Goal: Task Accomplishment & Management: Manage account settings

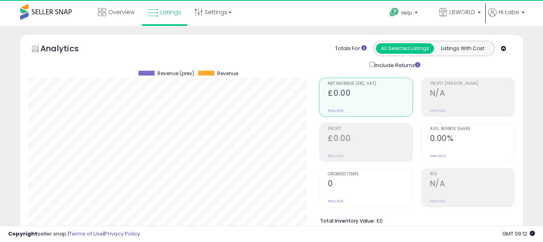
select select "**"
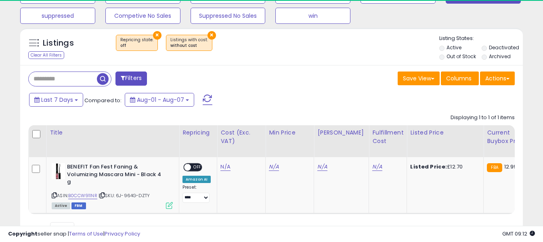
scroll to position [165, 291]
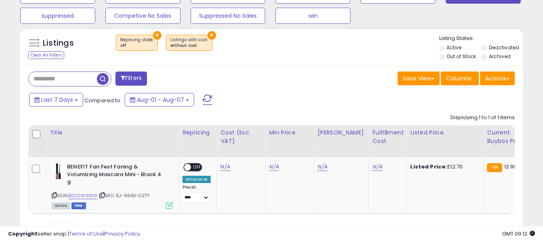
click at [207, 99] on span at bounding box center [208, 99] width 10 height 10
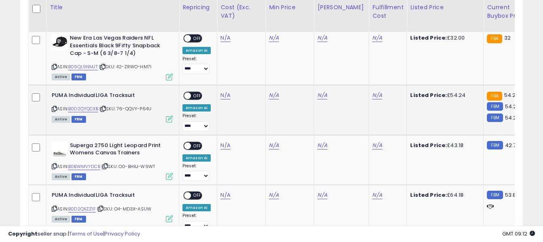
scroll to position [432, 0]
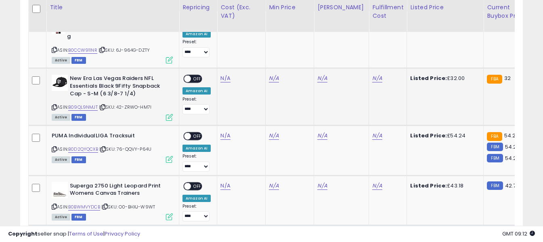
click at [54, 107] on icon at bounding box center [54, 107] width 5 height 4
click at [222, 25] on link "N/A" at bounding box center [225, 21] width 10 height 8
click at [217, 57] on input "number" at bounding box center [201, 59] width 72 height 14
type input "*****"
click at [249, 58] on icon "submit" at bounding box center [247, 57] width 5 height 5
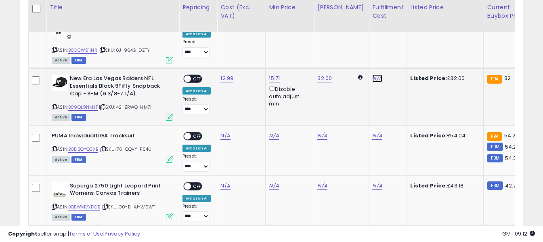
click at [372, 25] on link "N/A" at bounding box center [377, 21] width 10 height 8
click at [359, 59] on input "text" at bounding box center [347, 58] width 72 height 12
type input "*"
click at [399, 60] on button "submit" at bounding box center [392, 58] width 14 height 12
click at [198, 80] on span "OFF" at bounding box center [197, 78] width 13 height 7
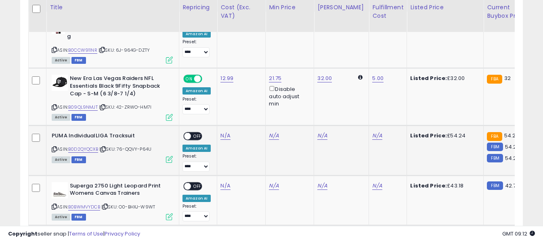
click at [54, 151] on icon at bounding box center [54, 149] width 5 height 4
click at [225, 25] on link "N/A" at bounding box center [225, 21] width 10 height 8
click at [224, 117] on input "number" at bounding box center [201, 116] width 72 height 14
type input "*****"
click at [254, 121] on button "submit" at bounding box center [247, 115] width 14 height 12
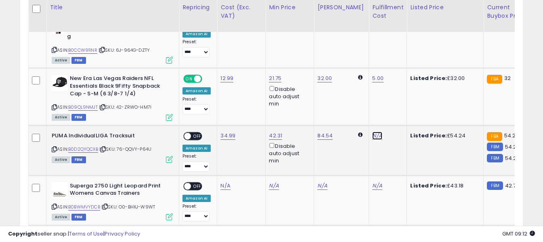
click at [372, 25] on link "N/A" at bounding box center [377, 21] width 10 height 8
click at [348, 119] on input "text" at bounding box center [347, 115] width 72 height 12
type input "*"
click at [399, 117] on button "submit" at bounding box center [392, 115] width 14 height 12
click at [193, 138] on span "OFF" at bounding box center [197, 135] width 13 height 7
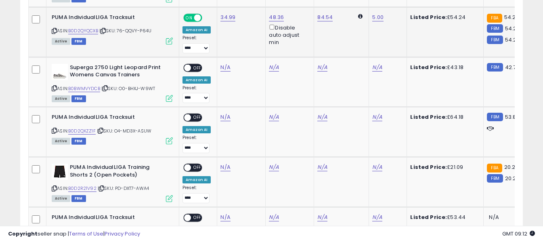
scroll to position [553, 0]
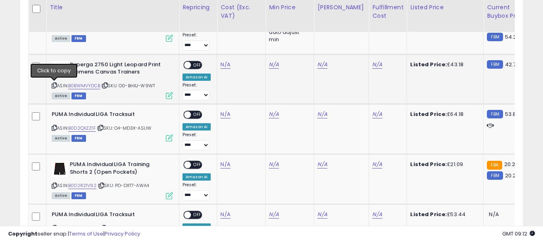
click at [53, 86] on icon at bounding box center [54, 85] width 5 height 4
click at [218, 45] on input "number" at bounding box center [201, 45] width 72 height 14
type input "*****"
click at [254, 48] on button "submit" at bounding box center [247, 44] width 14 height 12
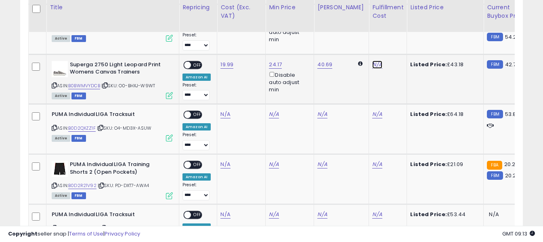
click at [358, 43] on input "text" at bounding box center [347, 44] width 72 height 12
type input "*"
click at [395, 45] on icon "submit" at bounding box center [392, 43] width 5 height 5
click at [197, 63] on span "OFF" at bounding box center [197, 64] width 13 height 7
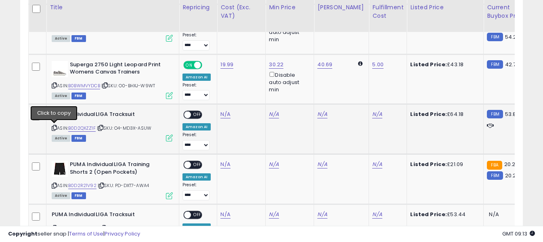
click at [53, 129] on icon at bounding box center [54, 128] width 5 height 4
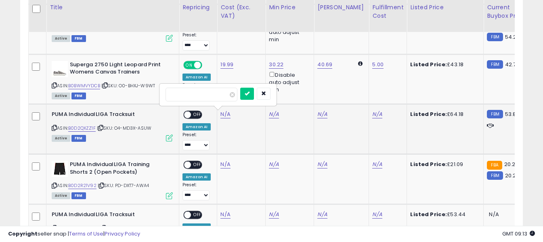
click at [219, 98] on input "number" at bounding box center [201, 95] width 72 height 14
type input "*****"
click at [249, 94] on icon "submit" at bounding box center [247, 93] width 5 height 5
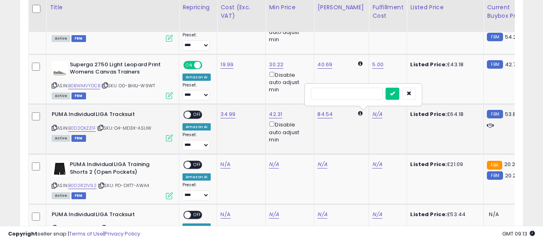
click at [354, 94] on input "text" at bounding box center [347, 94] width 72 height 12
type input "*"
click at [399, 95] on button "submit" at bounding box center [392, 94] width 14 height 12
click at [192, 113] on span "OFF" at bounding box center [197, 114] width 13 height 7
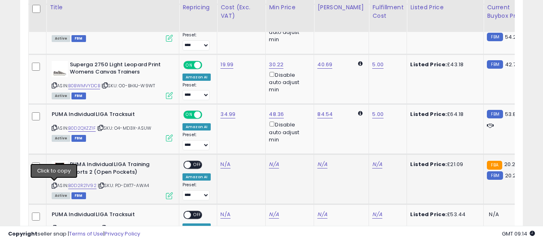
click at [53, 185] on icon at bounding box center [54, 185] width 5 height 4
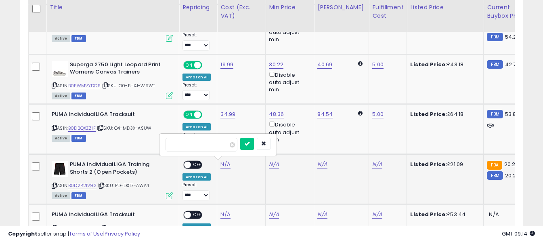
click at [219, 150] on input "number" at bounding box center [201, 145] width 72 height 14
type input "*****"
click at [254, 147] on button "submit" at bounding box center [247, 144] width 14 height 12
drag, startPoint x: 195, startPoint y: 165, endPoint x: 188, endPoint y: 165, distance: 6.5
click at [195, 165] on span "OFF" at bounding box center [197, 164] width 13 height 7
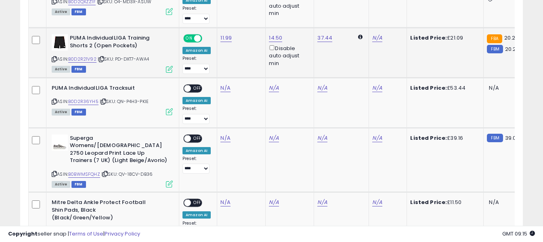
scroll to position [715, 0]
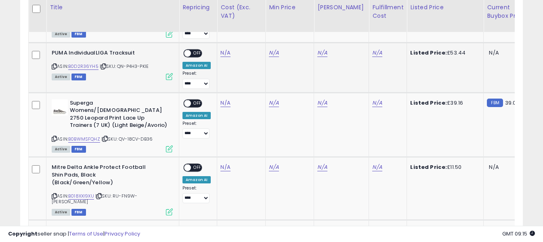
click at [54, 67] on icon at bounding box center [54, 66] width 5 height 4
click at [194, 27] on input "number" at bounding box center [201, 33] width 72 height 14
type input "*****"
click at [254, 36] on button "submit" at bounding box center [247, 32] width 14 height 12
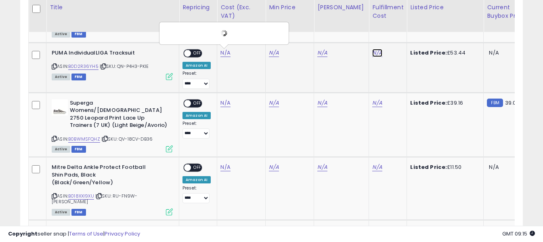
click at [350, 31] on input "text" at bounding box center [347, 32] width 72 height 12
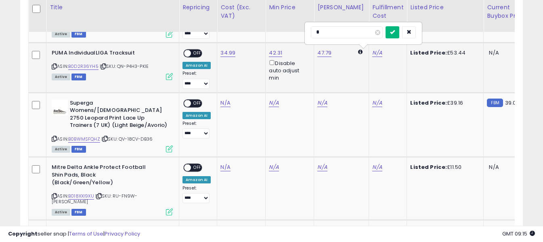
type input "*"
click at [395, 32] on icon "submit" at bounding box center [392, 31] width 5 height 5
click at [197, 49] on div "ON OFF" at bounding box center [192, 53] width 19 height 8
click at [196, 54] on span "OFF" at bounding box center [197, 53] width 13 height 7
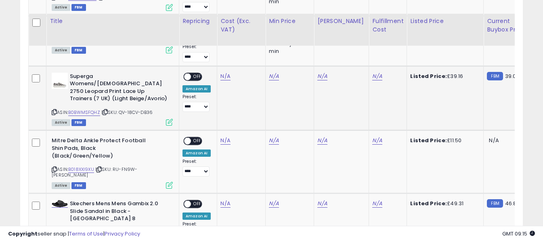
scroll to position [755, 0]
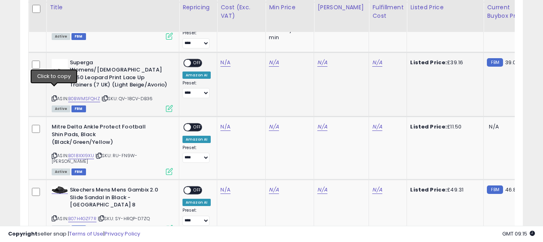
click at [57, 91] on div "ASIN: B0BWMSFQHZ | SKU: QV-18CV-DB36 Active FBM" at bounding box center [112, 85] width 121 height 52
click at [54, 96] on icon at bounding box center [54, 98] width 5 height 4
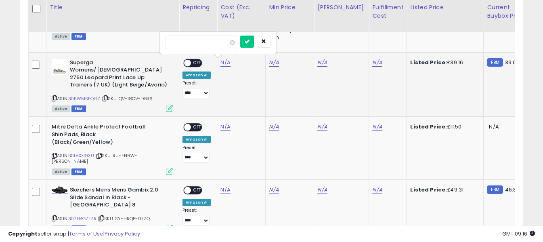
click at [222, 47] on input "number" at bounding box center [201, 43] width 72 height 14
type input "*****"
click at [254, 41] on button "submit" at bounding box center [247, 42] width 14 height 12
click at [191, 63] on span "OFF" at bounding box center [197, 62] width 13 height 7
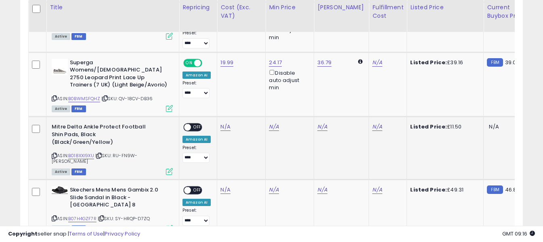
click at [54, 153] on icon at bounding box center [54, 155] width 5 height 4
click at [227, 104] on input "number" at bounding box center [201, 100] width 72 height 14
type input "****"
click at [254, 101] on button "submit" at bounding box center [247, 99] width 14 height 12
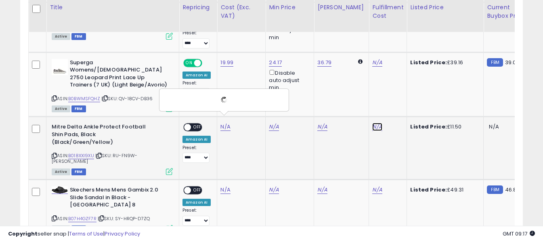
click at [333, 103] on input "text" at bounding box center [347, 99] width 72 height 12
type input "*"
click at [399, 98] on button "submit" at bounding box center [392, 99] width 14 height 12
click at [194, 124] on span "OFF" at bounding box center [197, 127] width 13 height 7
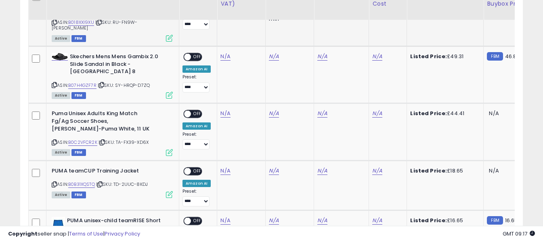
scroll to position [876, 0]
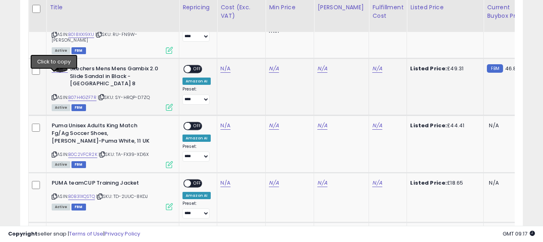
click at [55, 95] on icon at bounding box center [54, 97] width 5 height 4
click at [53, 95] on icon at bounding box center [54, 97] width 5 height 4
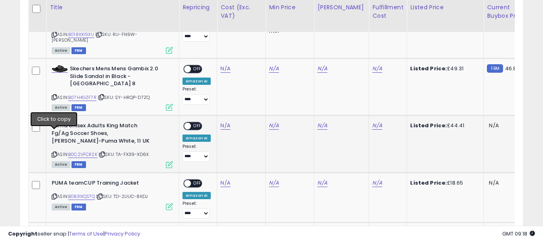
click at [57, 152] on icon at bounding box center [54, 154] width 5 height 4
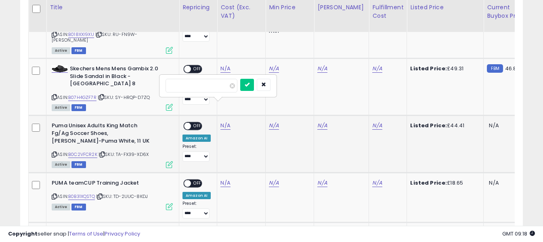
click at [216, 85] on input "number" at bounding box center [201, 86] width 72 height 14
type input "*****"
click at [249, 84] on icon "submit" at bounding box center [247, 84] width 5 height 5
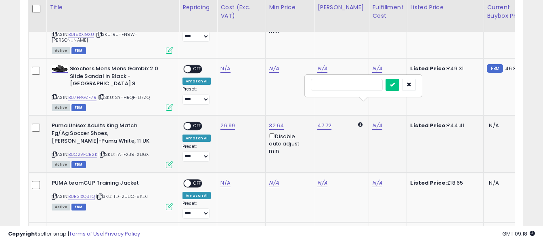
click at [359, 84] on input "text" at bounding box center [347, 85] width 72 height 12
type input "*"
click at [395, 83] on icon "submit" at bounding box center [392, 84] width 5 height 5
click at [196, 123] on span "OFF" at bounding box center [197, 126] width 13 height 7
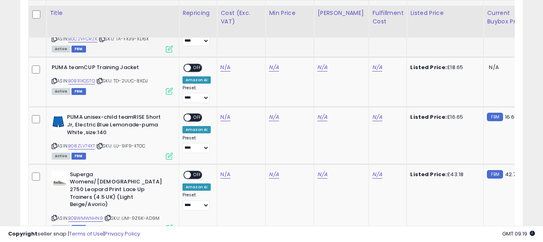
scroll to position [997, 0]
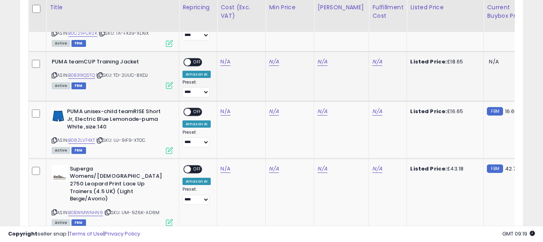
click at [54, 73] on icon at bounding box center [54, 75] width 5 height 4
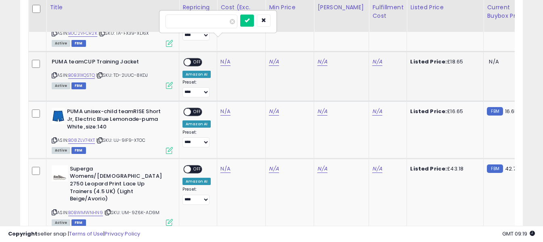
click at [214, 23] on input "number" at bounding box center [201, 22] width 72 height 14
type input "****"
click at [249, 21] on icon "submit" at bounding box center [247, 20] width 5 height 5
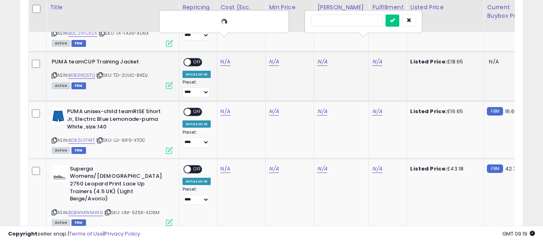
click at [362, 17] on input "text" at bounding box center [347, 21] width 72 height 12
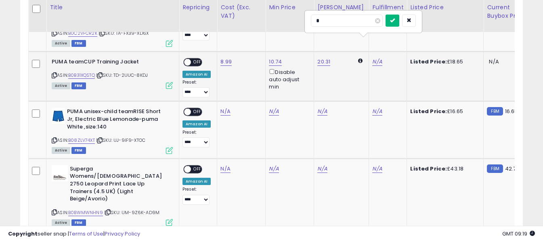
type input "*"
click at [399, 23] on button "submit" at bounding box center [392, 21] width 14 height 12
click at [198, 59] on span "OFF" at bounding box center [197, 62] width 13 height 7
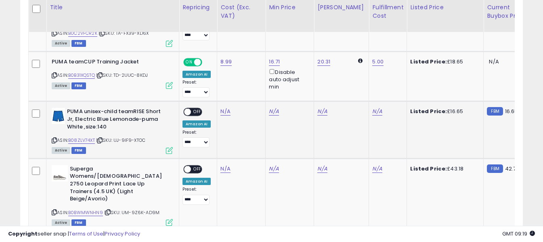
click at [52, 138] on icon at bounding box center [54, 140] width 5 height 4
click at [213, 66] on input "number" at bounding box center [201, 72] width 72 height 14
type input "****"
click at [249, 71] on icon "submit" at bounding box center [247, 70] width 5 height 5
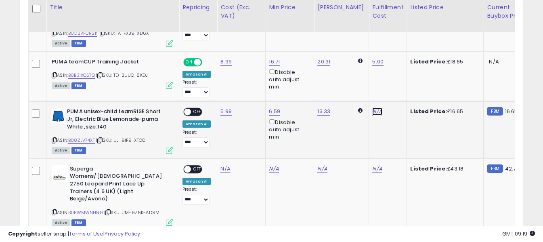
click at [348, 73] on input "text" at bounding box center [347, 71] width 72 height 12
type input "*"
click at [395, 71] on icon "submit" at bounding box center [392, 70] width 5 height 5
click at [196, 109] on span "OFF" at bounding box center [197, 112] width 13 height 7
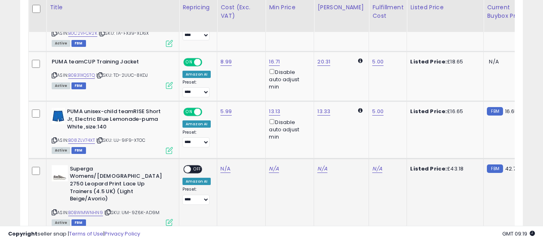
click at [54, 210] on icon at bounding box center [54, 212] width 5 height 4
click at [214, 132] on input "number" at bounding box center [201, 128] width 72 height 14
type input "*****"
click at [254, 130] on button "submit" at bounding box center [247, 127] width 14 height 12
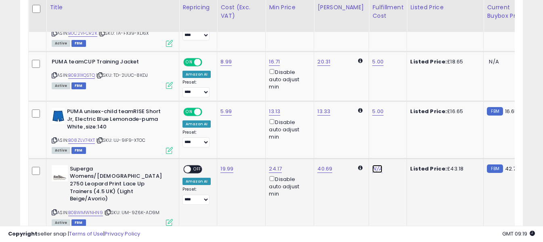
click at [368, 123] on input "text" at bounding box center [347, 127] width 72 height 12
type input "*"
click at [395, 126] on icon "submit" at bounding box center [392, 127] width 5 height 5
click at [189, 165] on span at bounding box center [187, 168] width 7 height 7
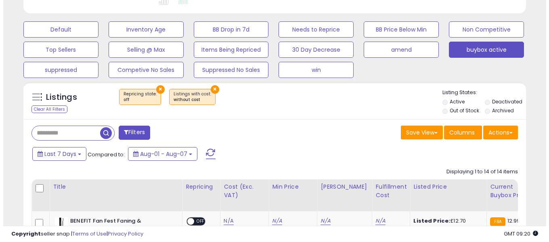
scroll to position [230, 0]
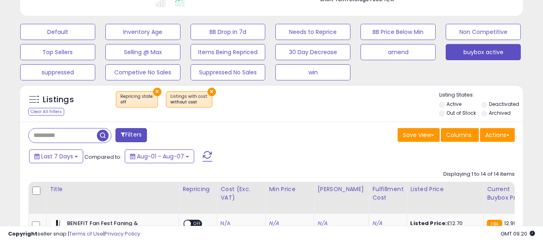
click at [212, 155] on button at bounding box center [207, 156] width 20 height 16
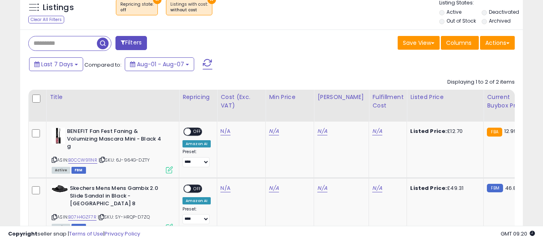
scroll to position [352, 0]
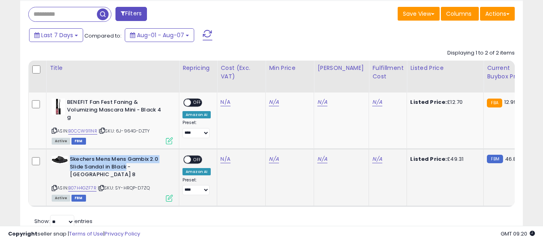
drag, startPoint x: 70, startPoint y: 158, endPoint x: 127, endPoint y: 168, distance: 57.7
click at [127, 168] on b "Skechers Mens Mens Gambix 2.0 Slide Sandal in Black - [GEOGRAPHIC_DATA] 8" at bounding box center [119, 167] width 98 height 25
copy b "Skechers Mens Mens Gambix 2.0 Slide Sandal in Black"
click at [85, 184] on link "B07H4GZF7R" at bounding box center [82, 187] width 28 height 7
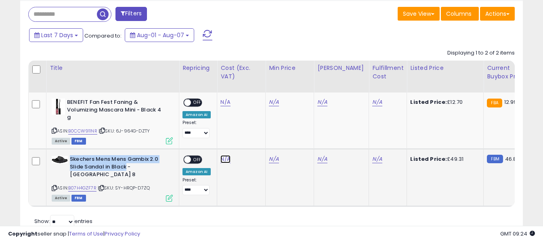
click at [225, 106] on link "N/A" at bounding box center [225, 102] width 10 height 8
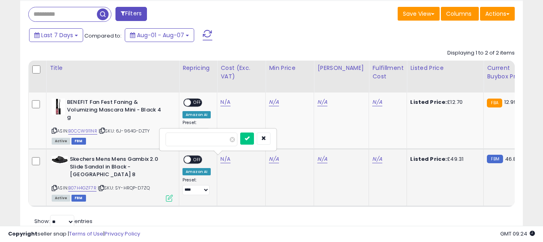
click at [223, 138] on input "number" at bounding box center [201, 139] width 72 height 14
type input "*****"
click at [254, 140] on button "submit" at bounding box center [247, 138] width 14 height 12
click at [372, 106] on link "N/A" at bounding box center [377, 102] width 10 height 8
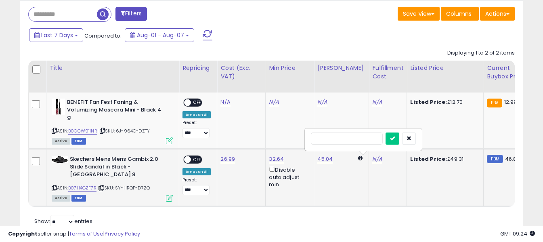
click at [367, 141] on input "text" at bounding box center [347, 138] width 72 height 12
type input "*"
click at [395, 136] on icon "submit" at bounding box center [392, 138] width 5 height 5
click at [196, 155] on div "ON OFF" at bounding box center [192, 159] width 19 height 8
click at [189, 157] on span at bounding box center [187, 159] width 7 height 7
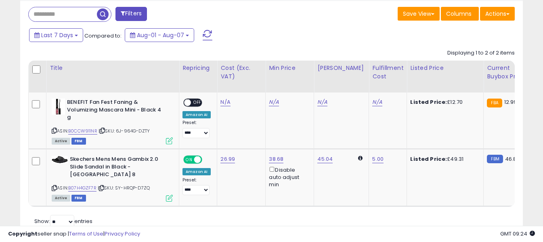
click at [205, 34] on span at bounding box center [208, 35] width 10 height 10
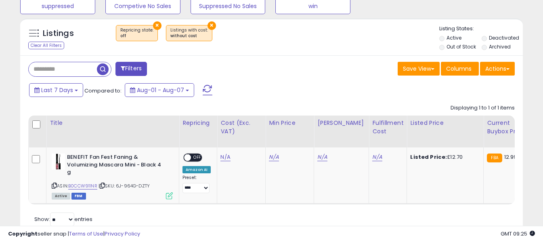
scroll to position [327, 0]
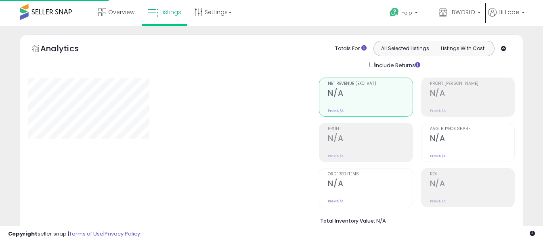
select select "**"
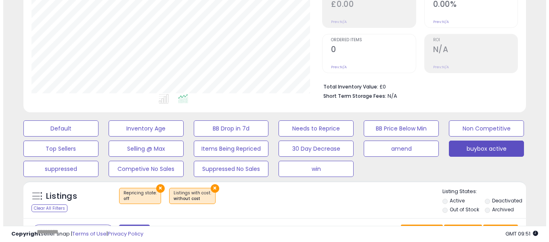
scroll to position [202, 0]
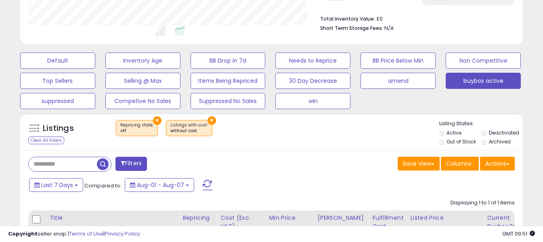
click at [208, 176] on div "Filters Save View Save As New View Update Current View Columns" at bounding box center [271, 240] width 503 height 181
click at [207, 182] on span at bounding box center [208, 185] width 10 height 10
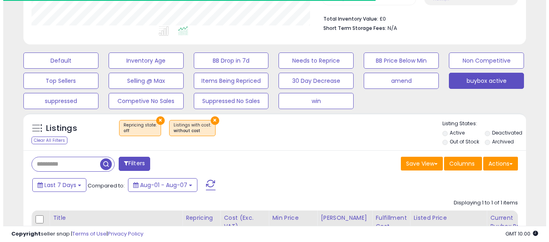
scroll to position [165, 291]
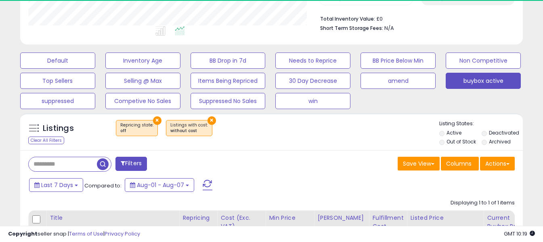
click at [206, 182] on span at bounding box center [208, 185] width 10 height 10
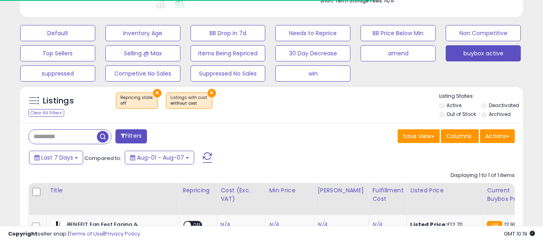
scroll to position [323, 0]
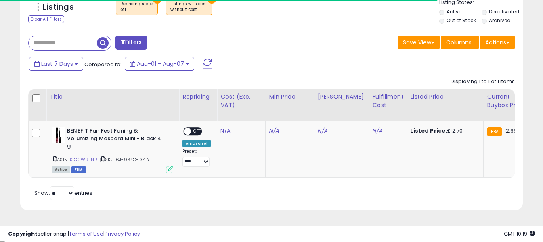
click at [204, 64] on span at bounding box center [208, 64] width 10 height 10
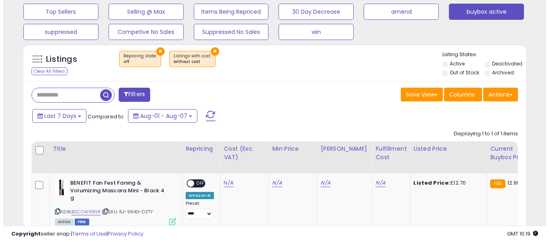
scroll to position [165, 291]
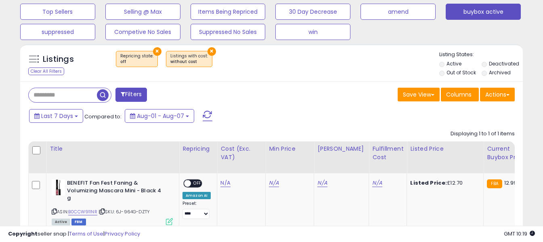
click at [207, 116] on span at bounding box center [208, 116] width 10 height 10
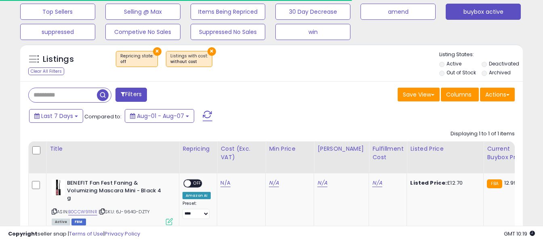
scroll to position [403478, 403352]
